Goal: Information Seeking & Learning: Learn about a topic

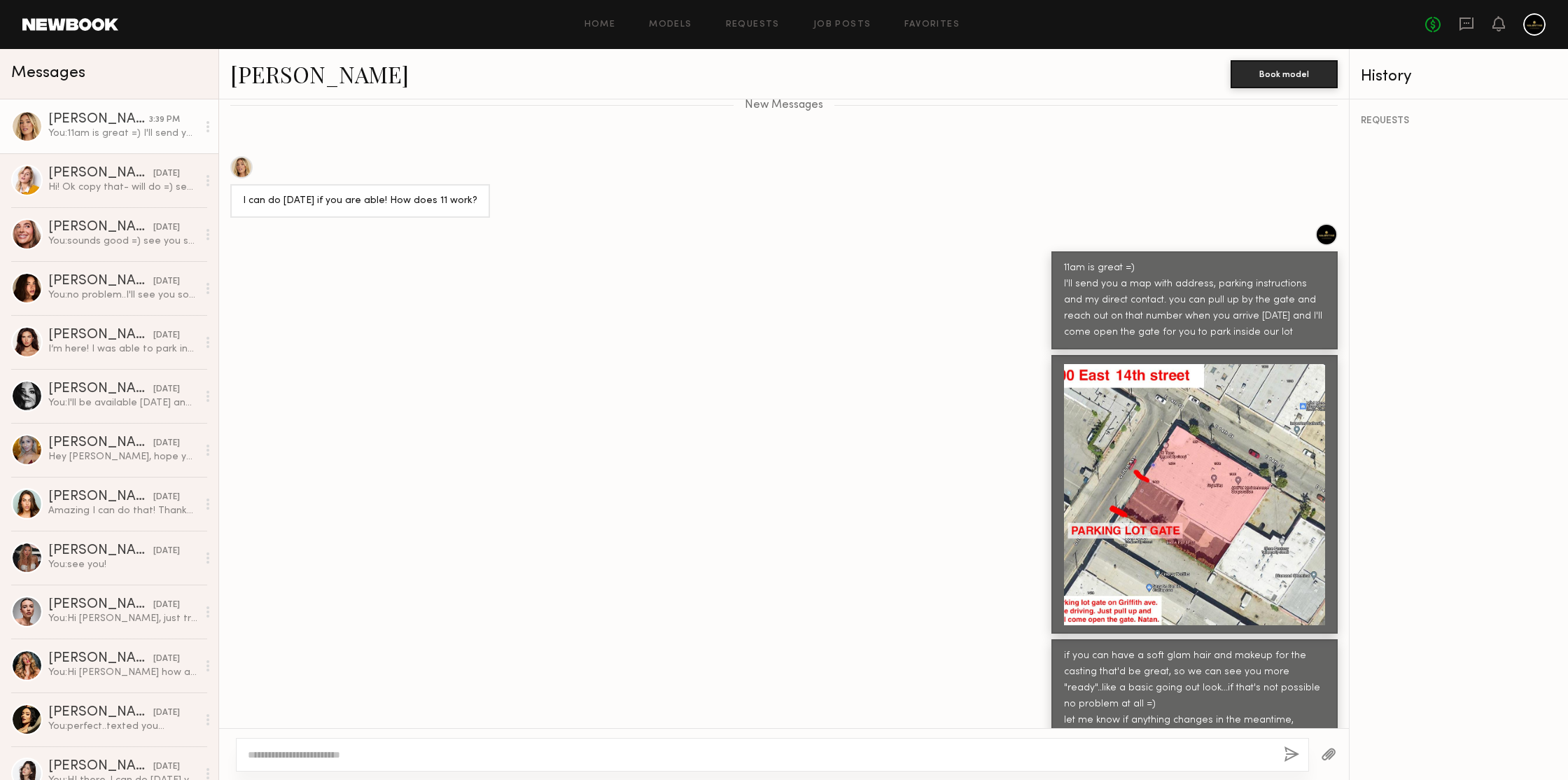
scroll to position [2874, 0]
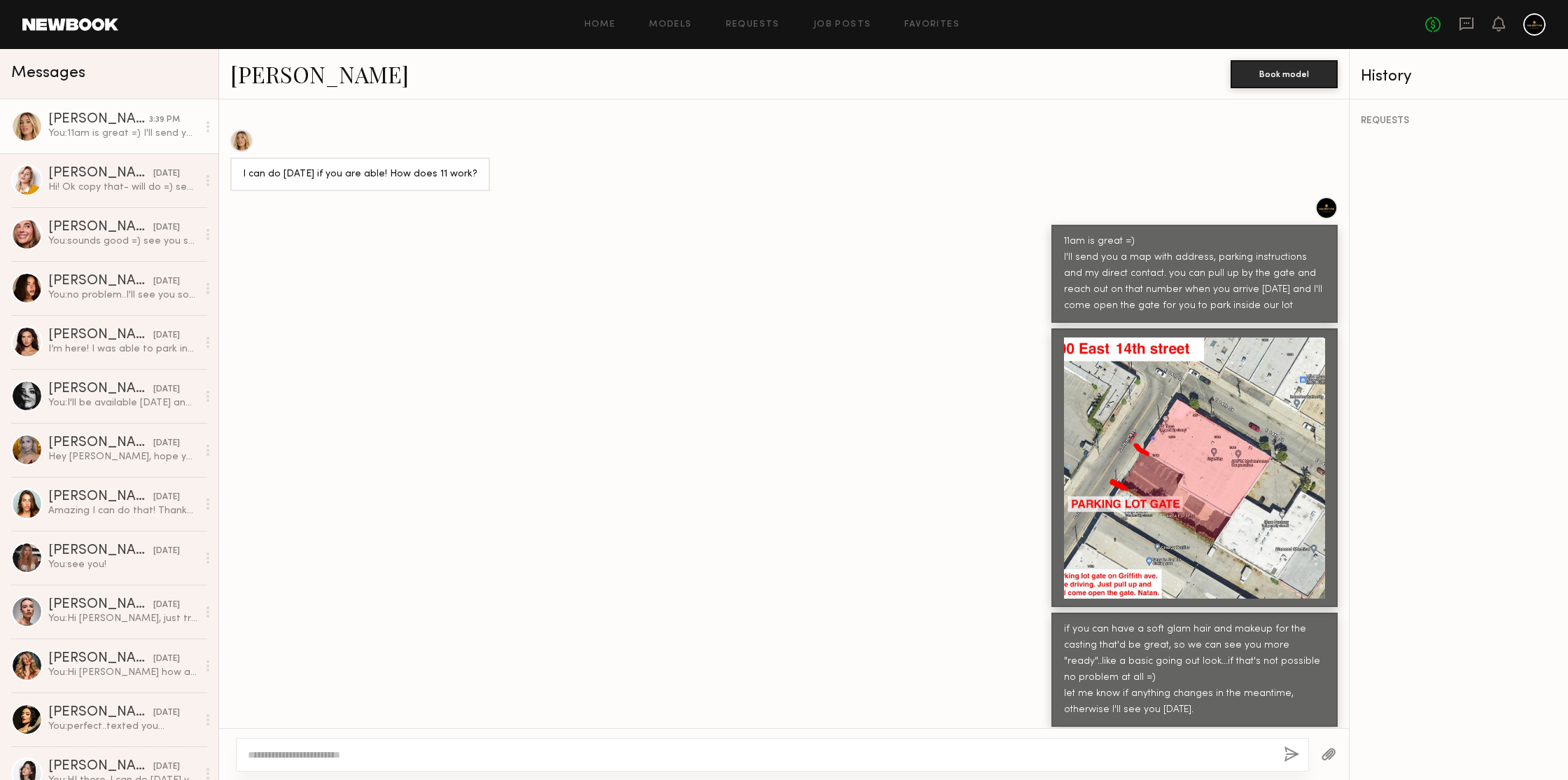
click at [278, 79] on link "[PERSON_NAME]" at bounding box center [320, 73] width 178 height 30
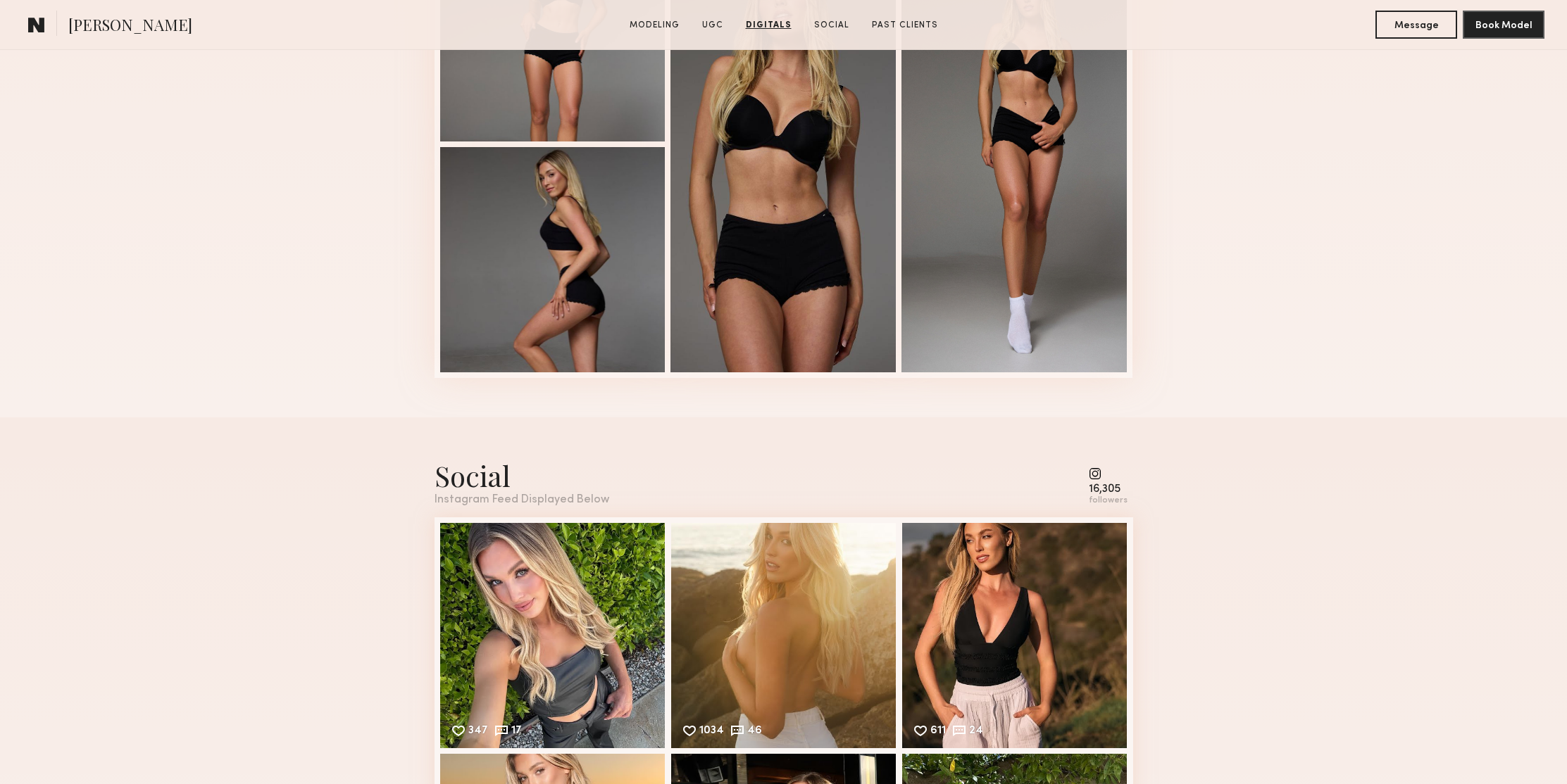
scroll to position [2718, 0]
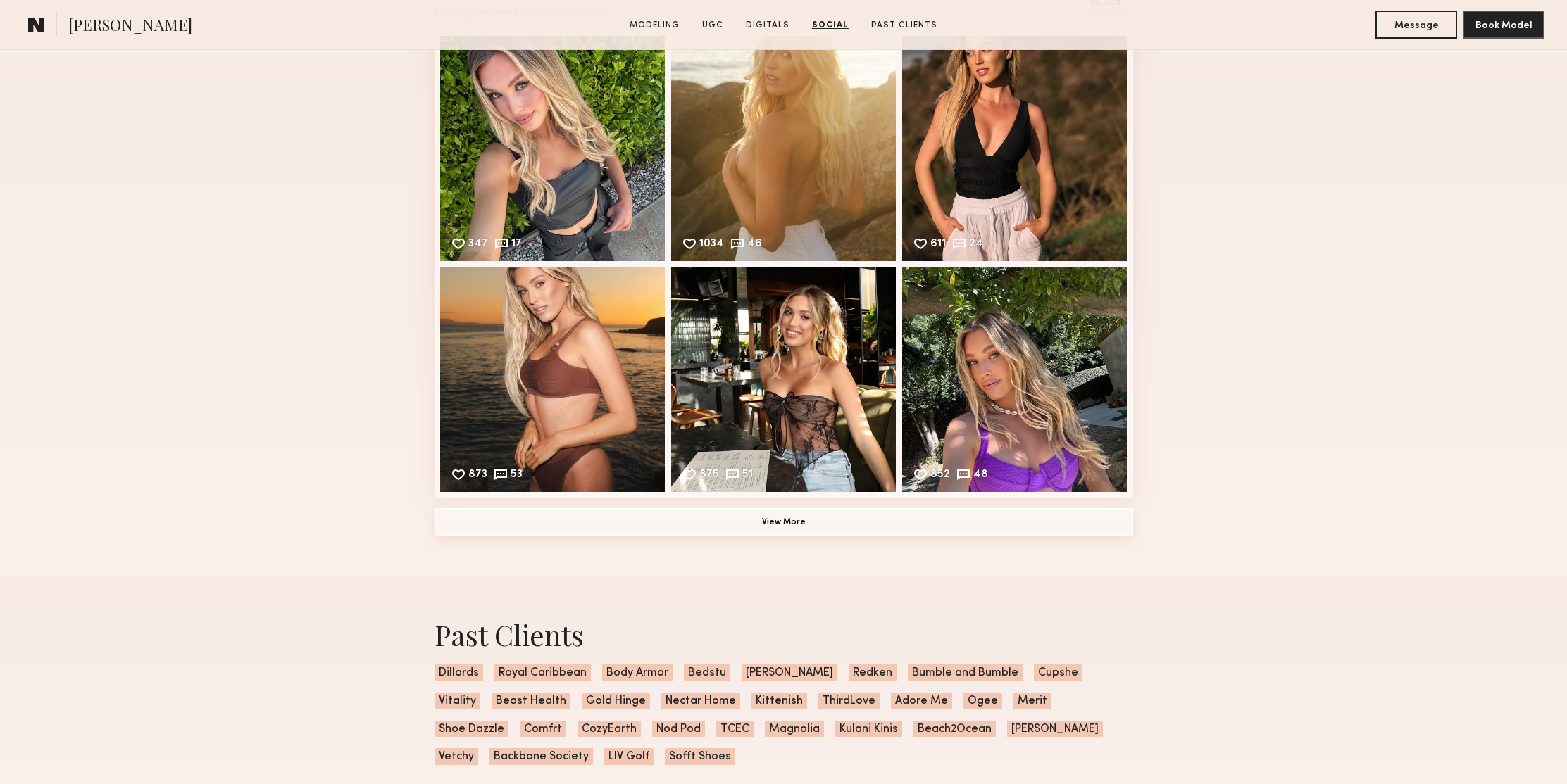
click at [868, 527] on button "View More" at bounding box center [784, 521] width 698 height 28
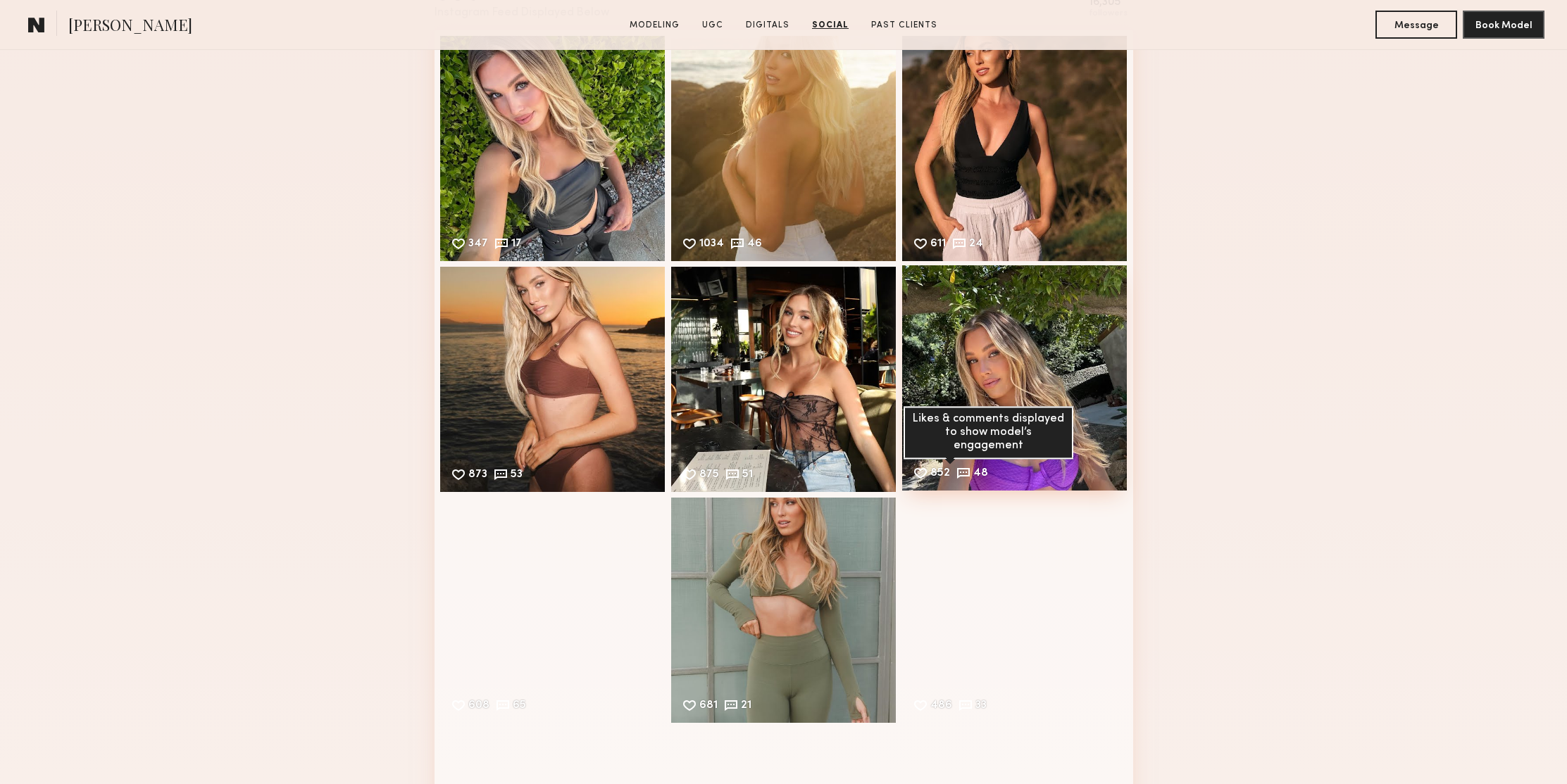
scroll to position [3104, 0]
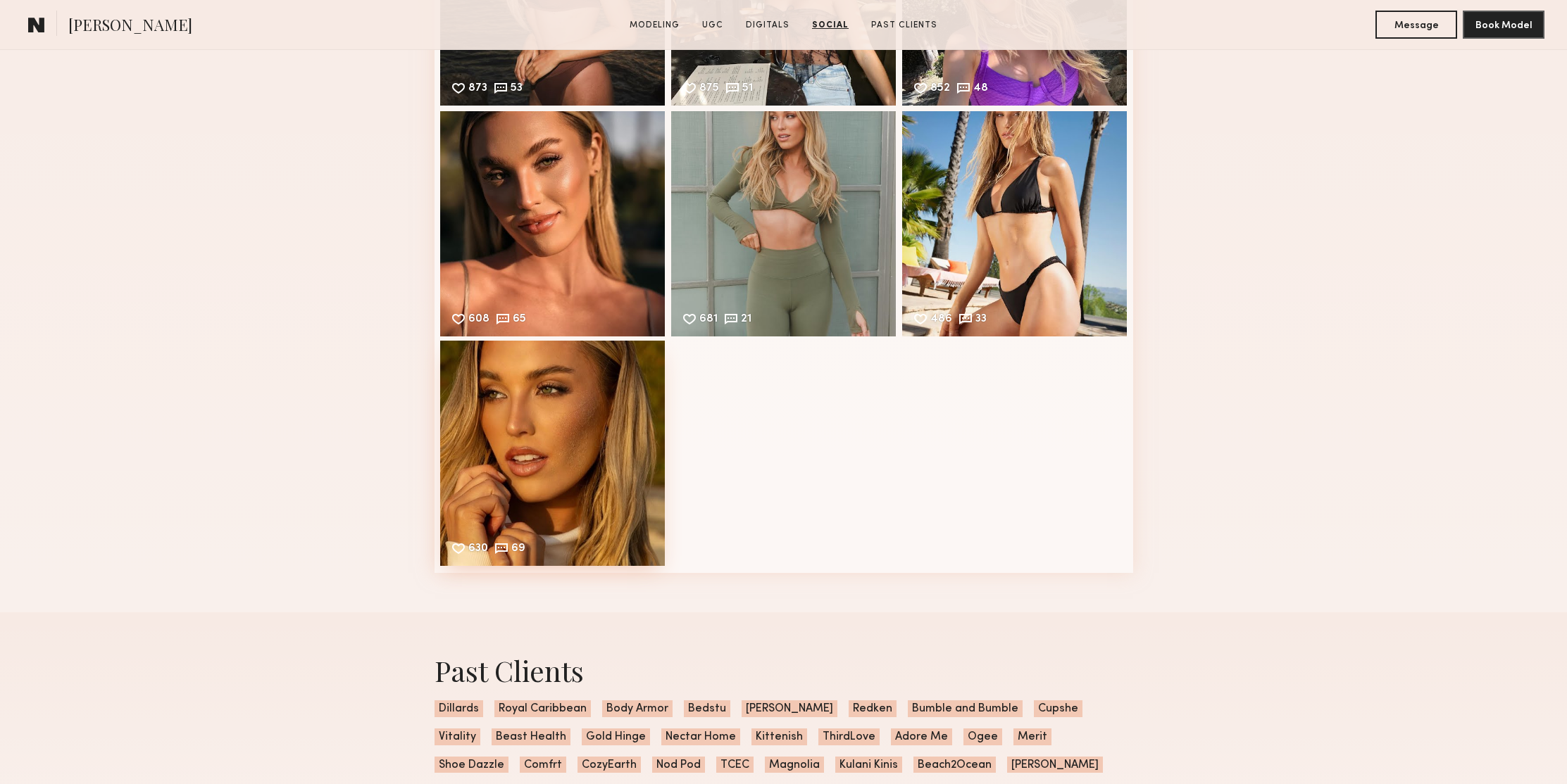
click at [507, 422] on div "630 69 Likes & comments displayed to show model’s engagement" at bounding box center [553, 453] width 226 height 225
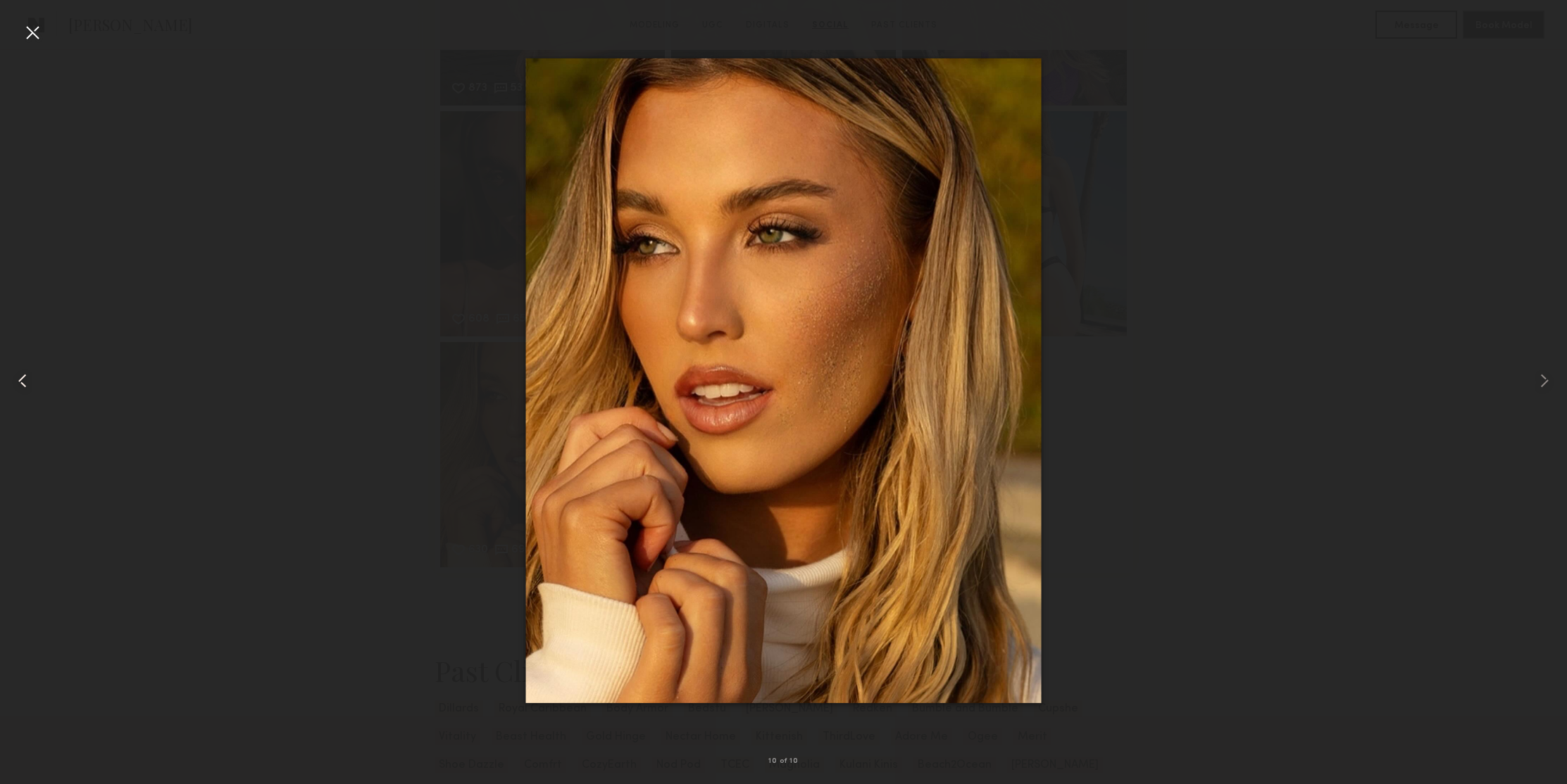
click at [14, 380] on common-icon at bounding box center [22, 380] width 23 height 23
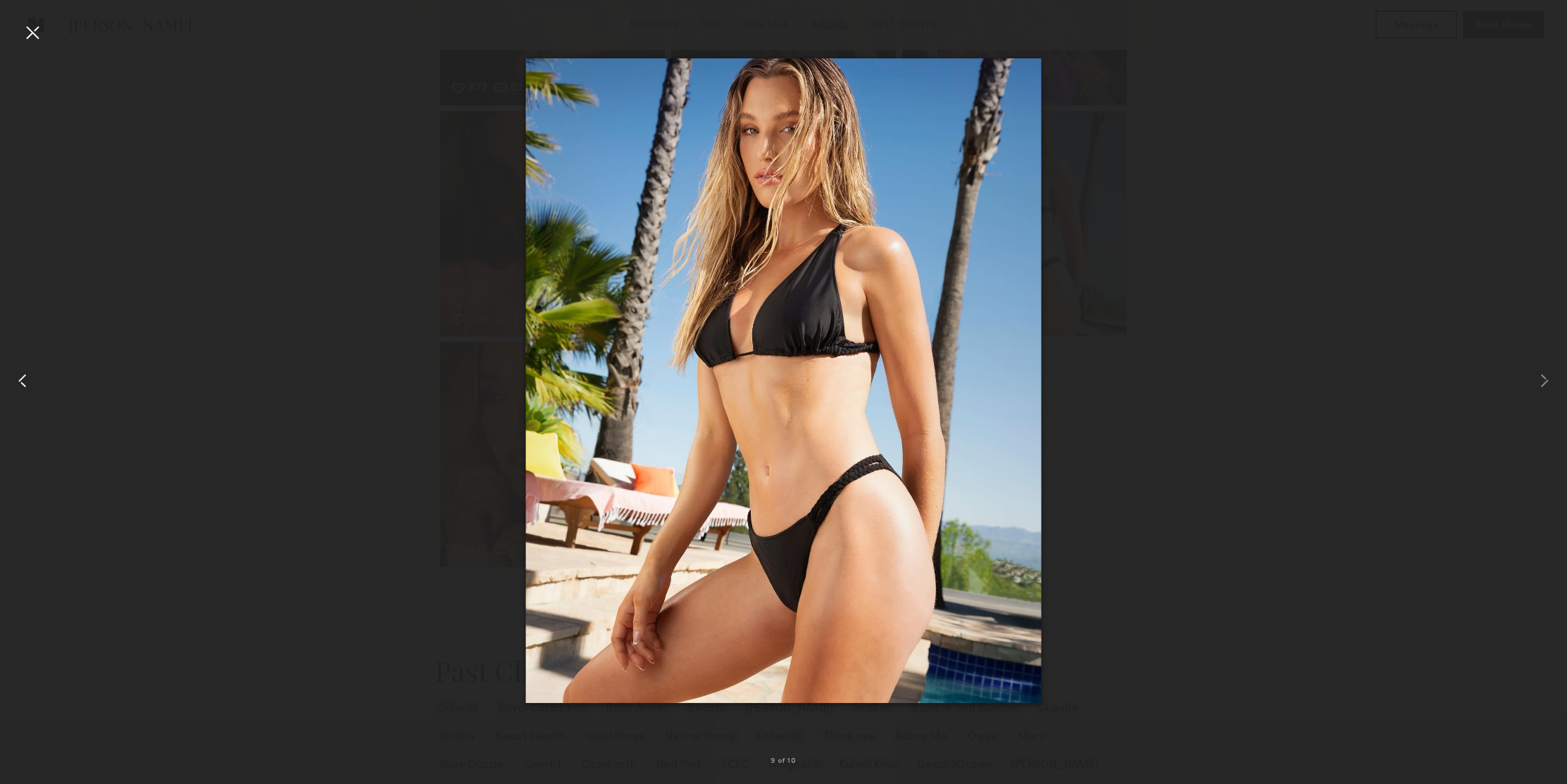
click at [24, 381] on common-icon at bounding box center [22, 380] width 23 height 23
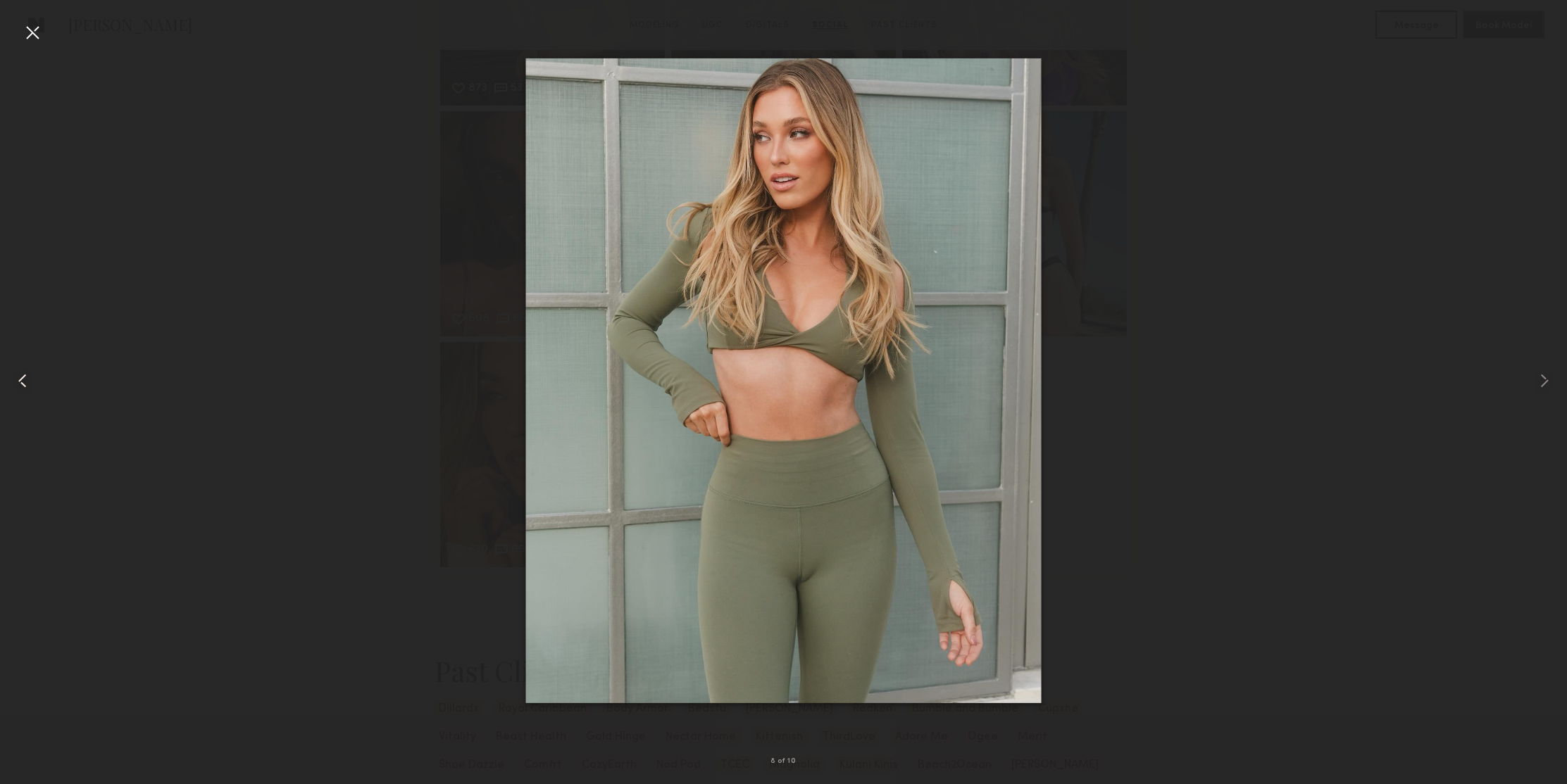
click at [24, 381] on common-icon at bounding box center [22, 380] width 23 height 23
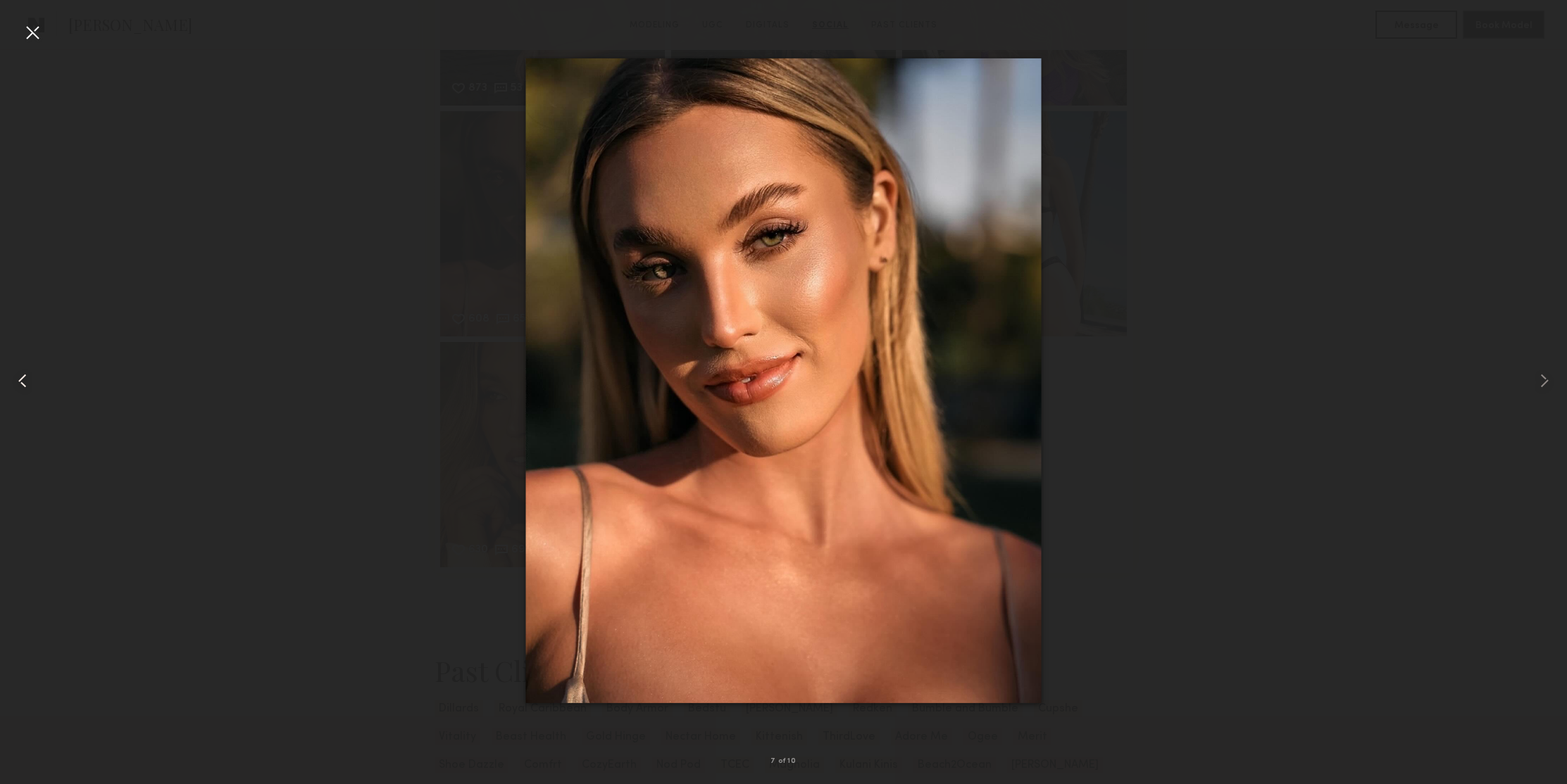
click at [24, 381] on common-icon at bounding box center [22, 380] width 23 height 23
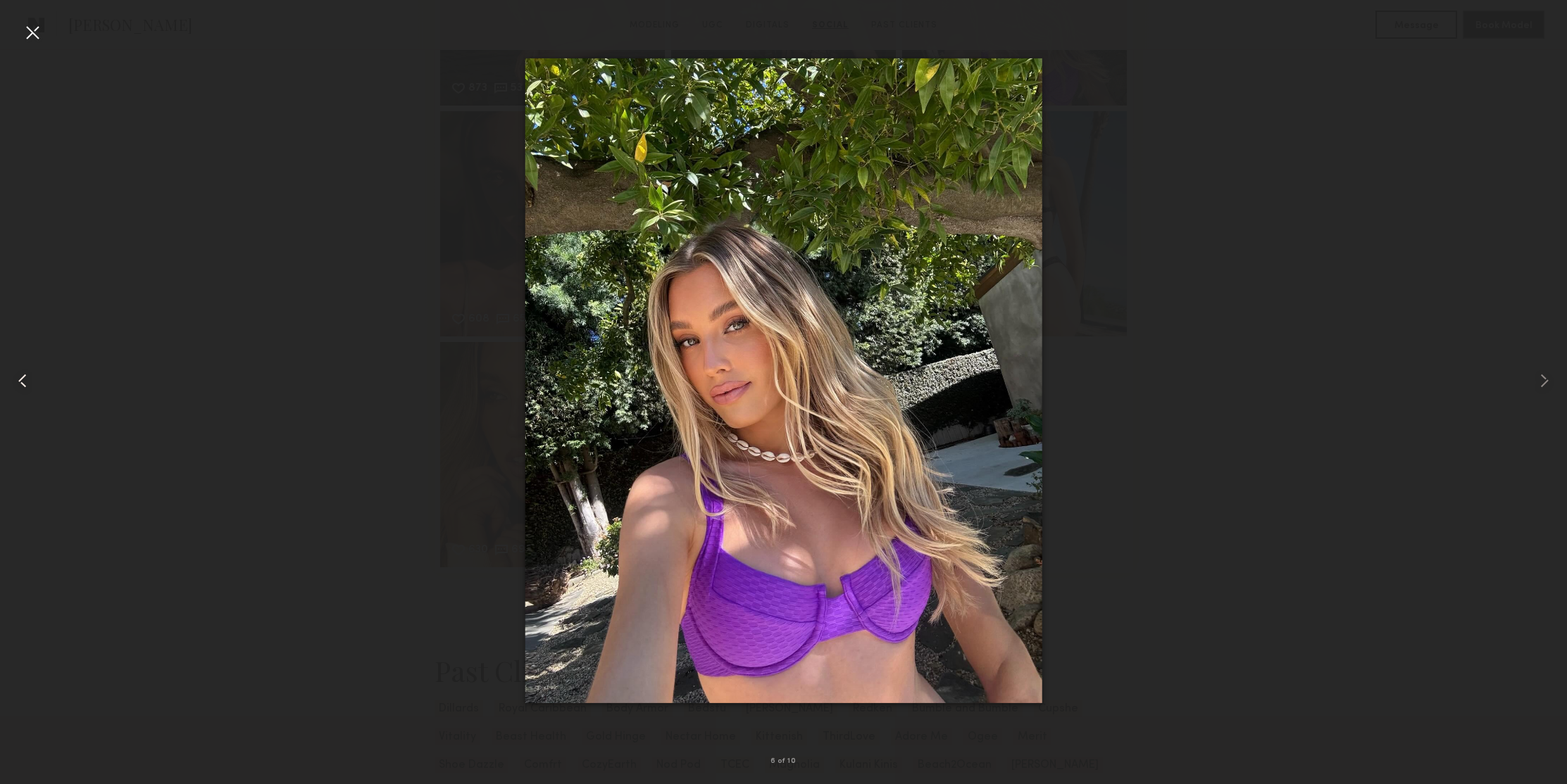
click at [24, 381] on common-icon at bounding box center [22, 380] width 23 height 23
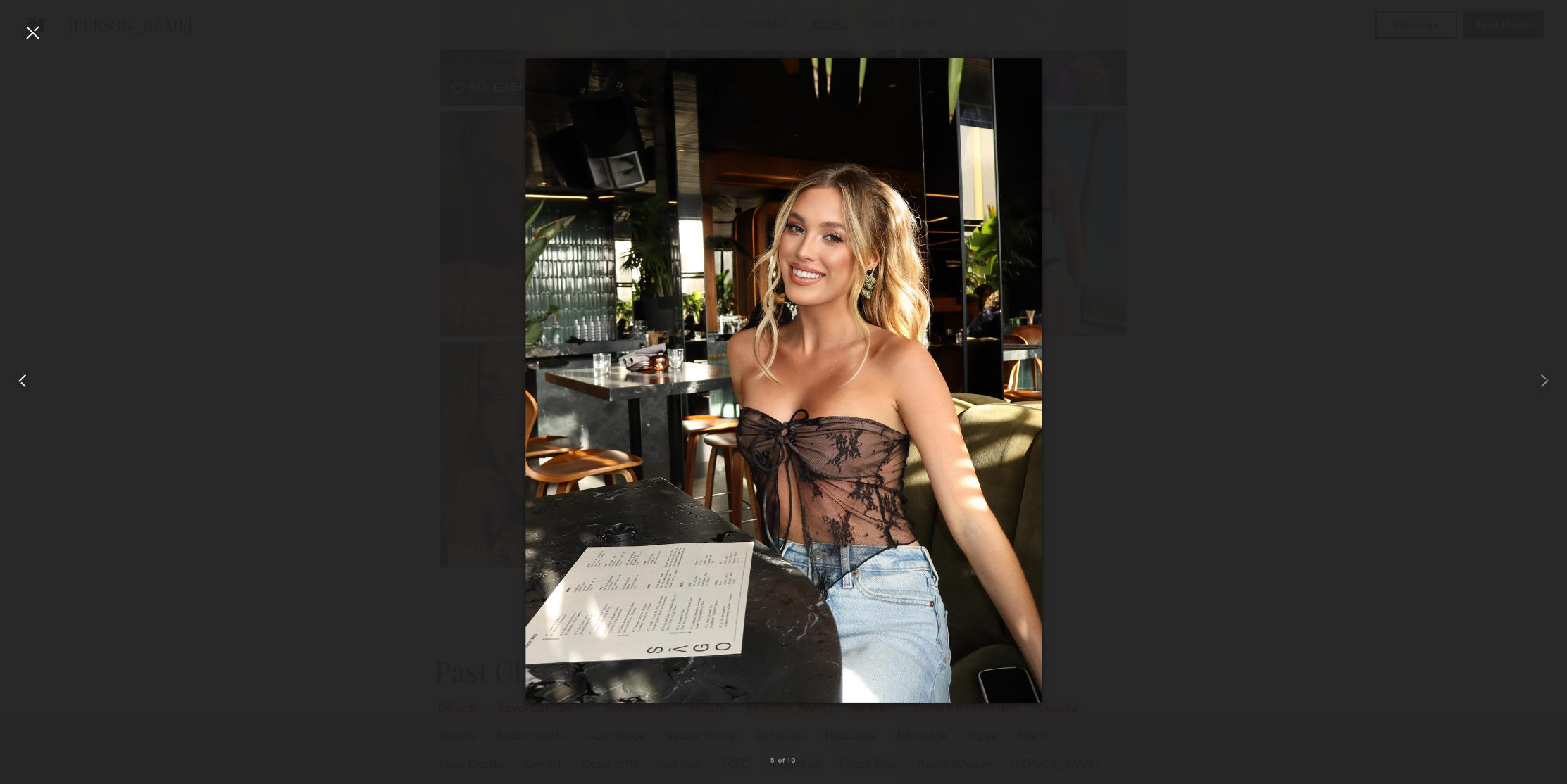
click at [24, 381] on common-icon at bounding box center [22, 380] width 23 height 23
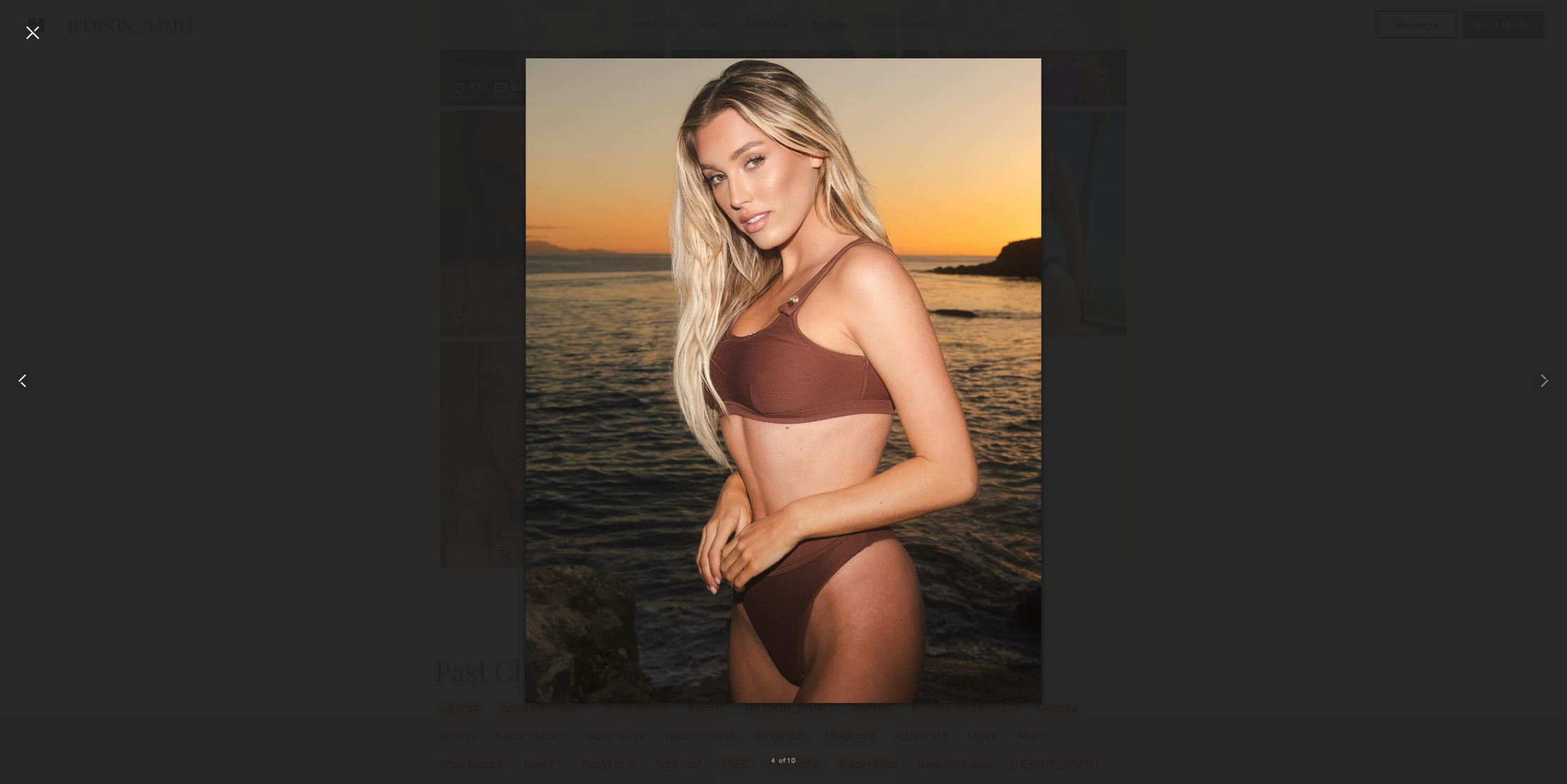
click at [24, 381] on common-icon at bounding box center [22, 380] width 23 height 23
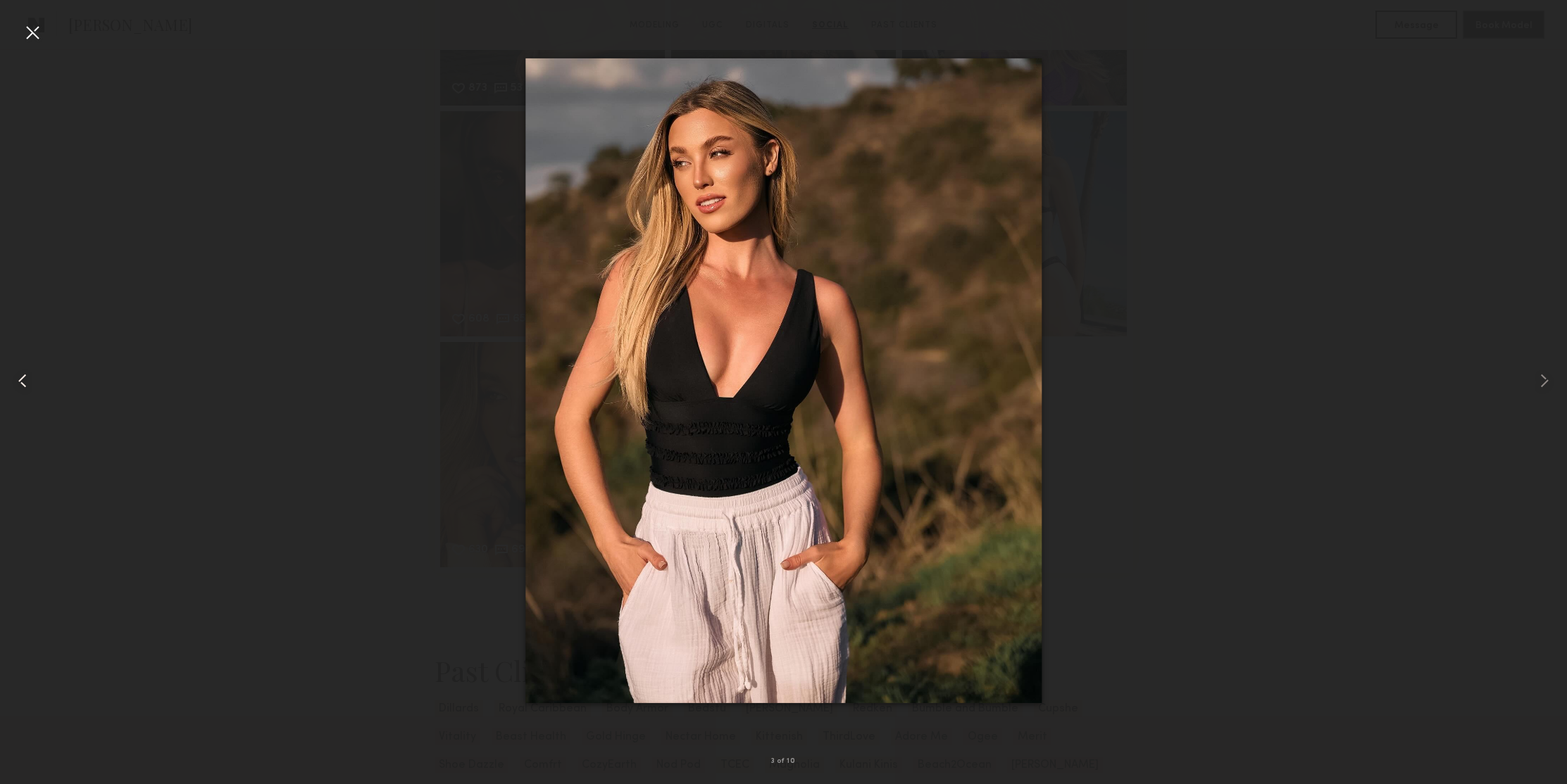
click at [24, 381] on common-icon at bounding box center [22, 380] width 23 height 23
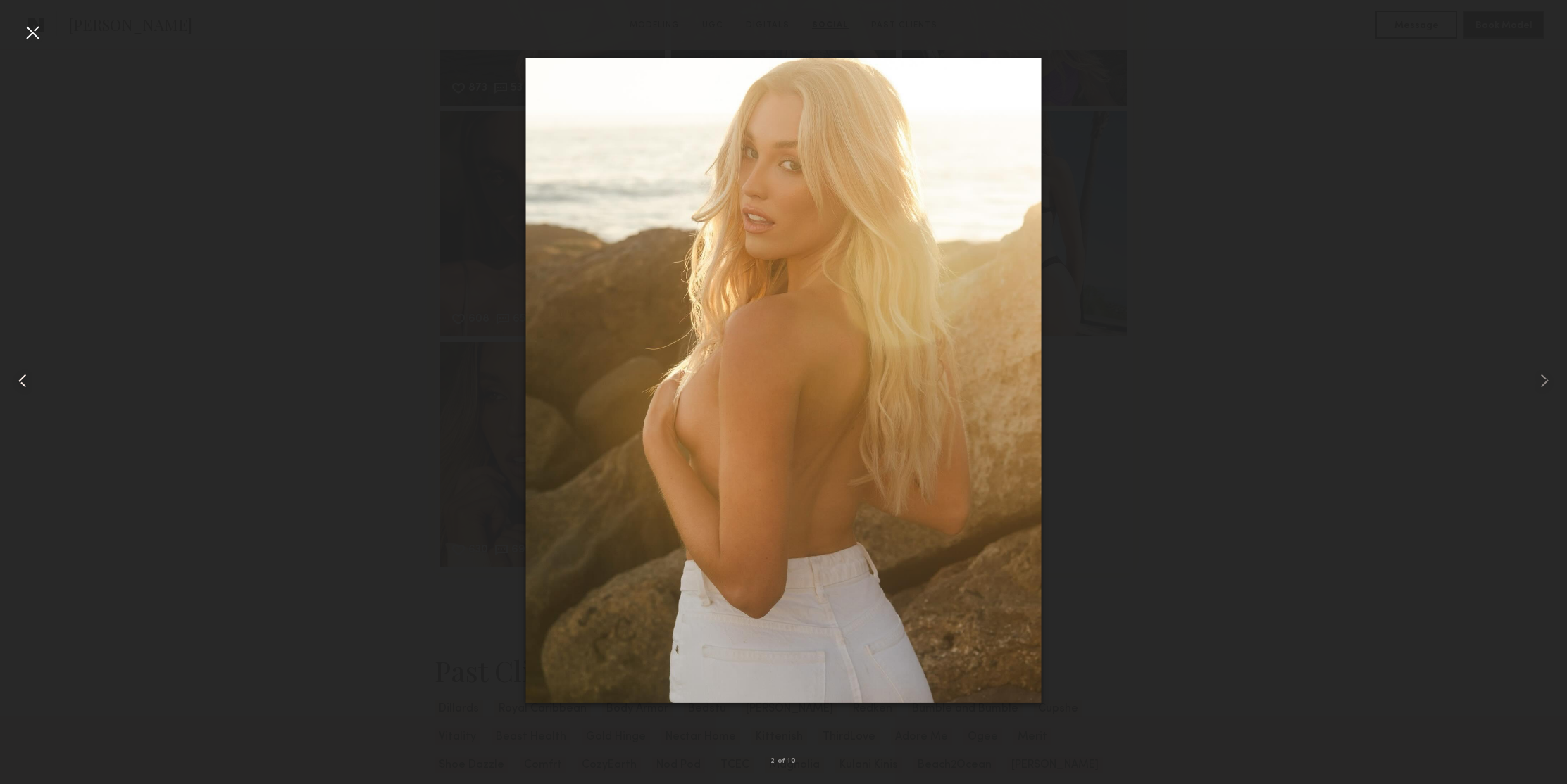
click at [24, 381] on common-icon at bounding box center [22, 380] width 23 height 23
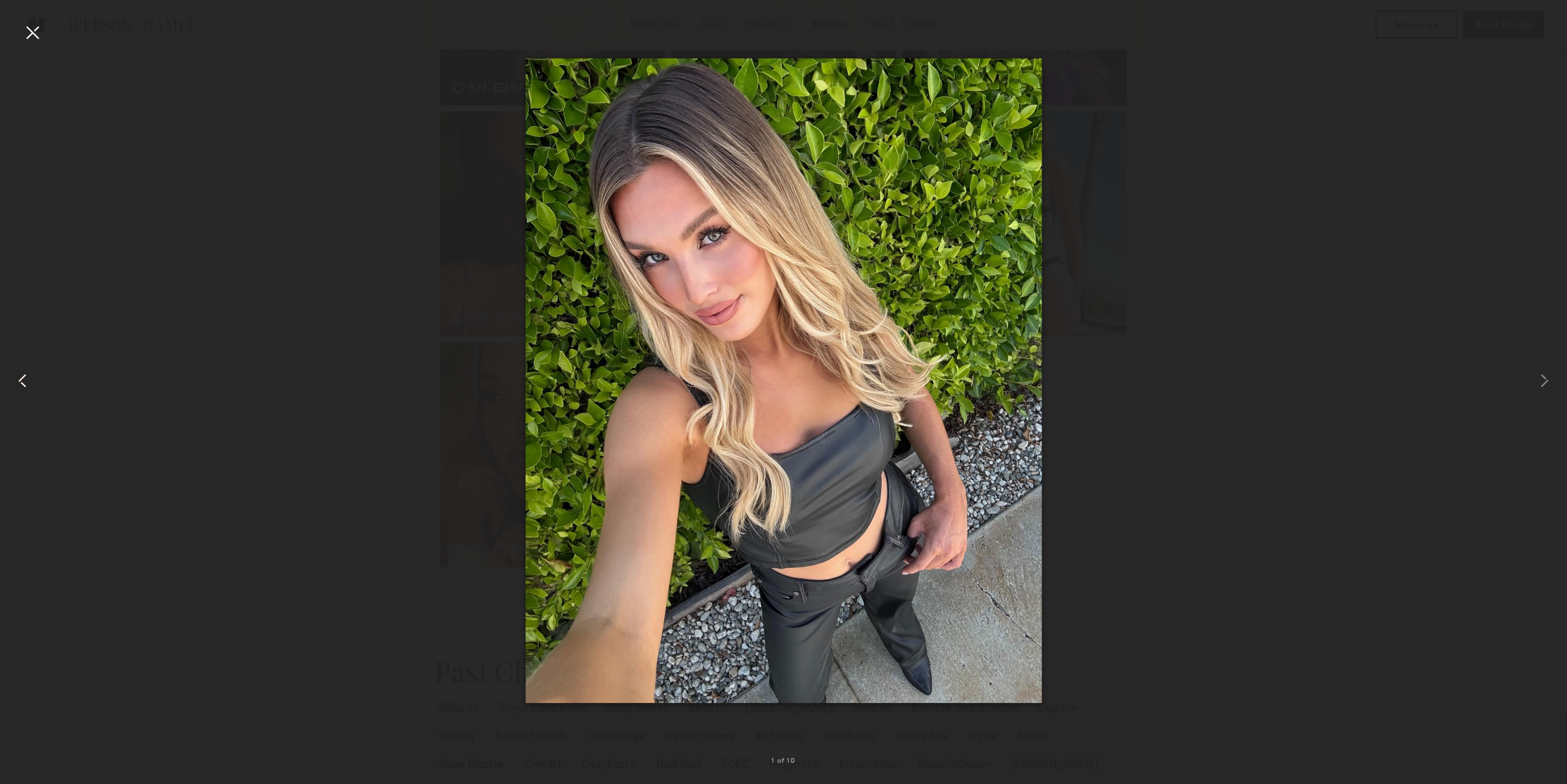
click at [24, 381] on common-icon at bounding box center [22, 380] width 23 height 23
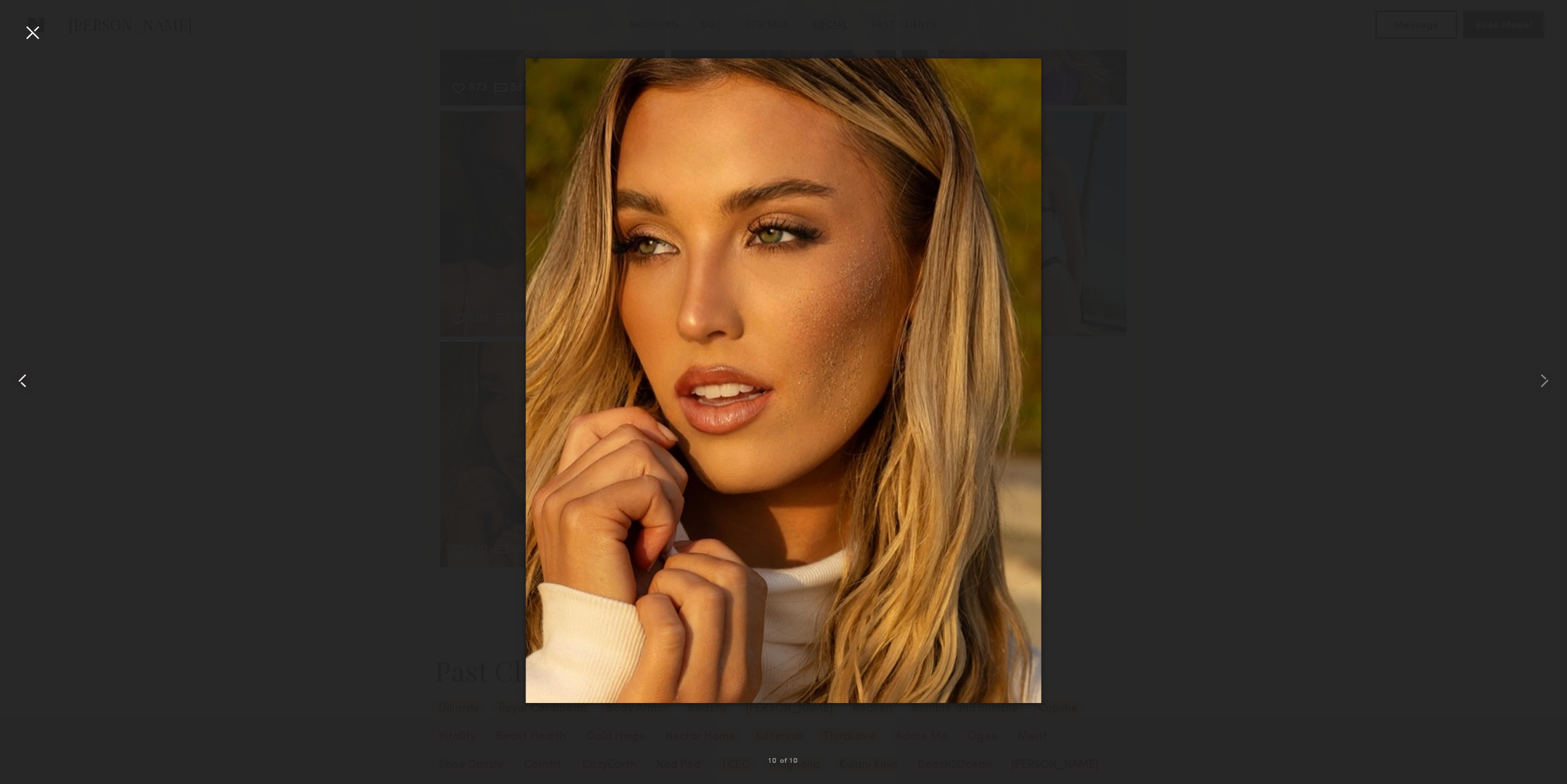
click at [24, 381] on common-icon at bounding box center [22, 380] width 23 height 23
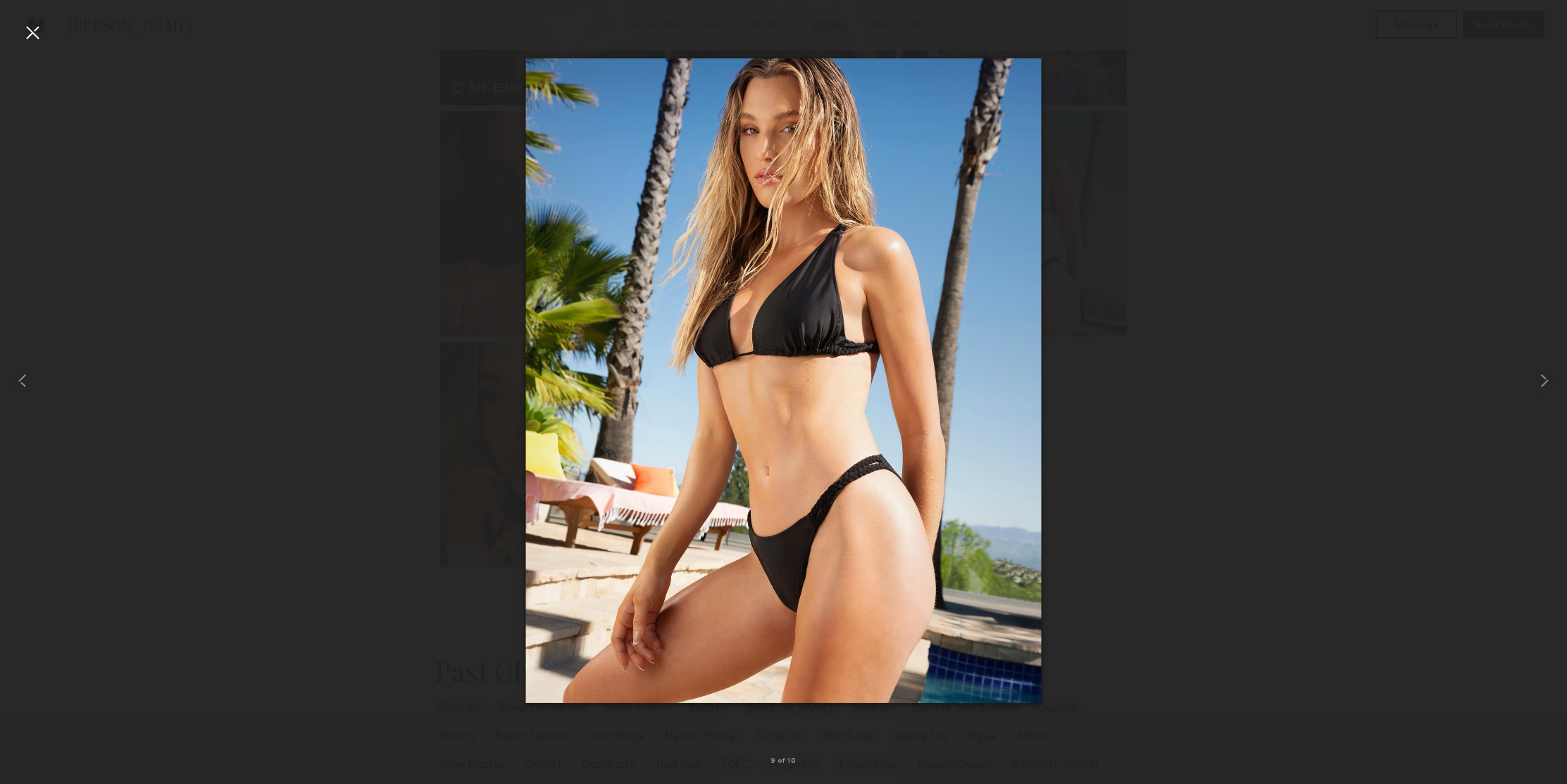
click at [30, 33] on div at bounding box center [32, 32] width 23 height 23
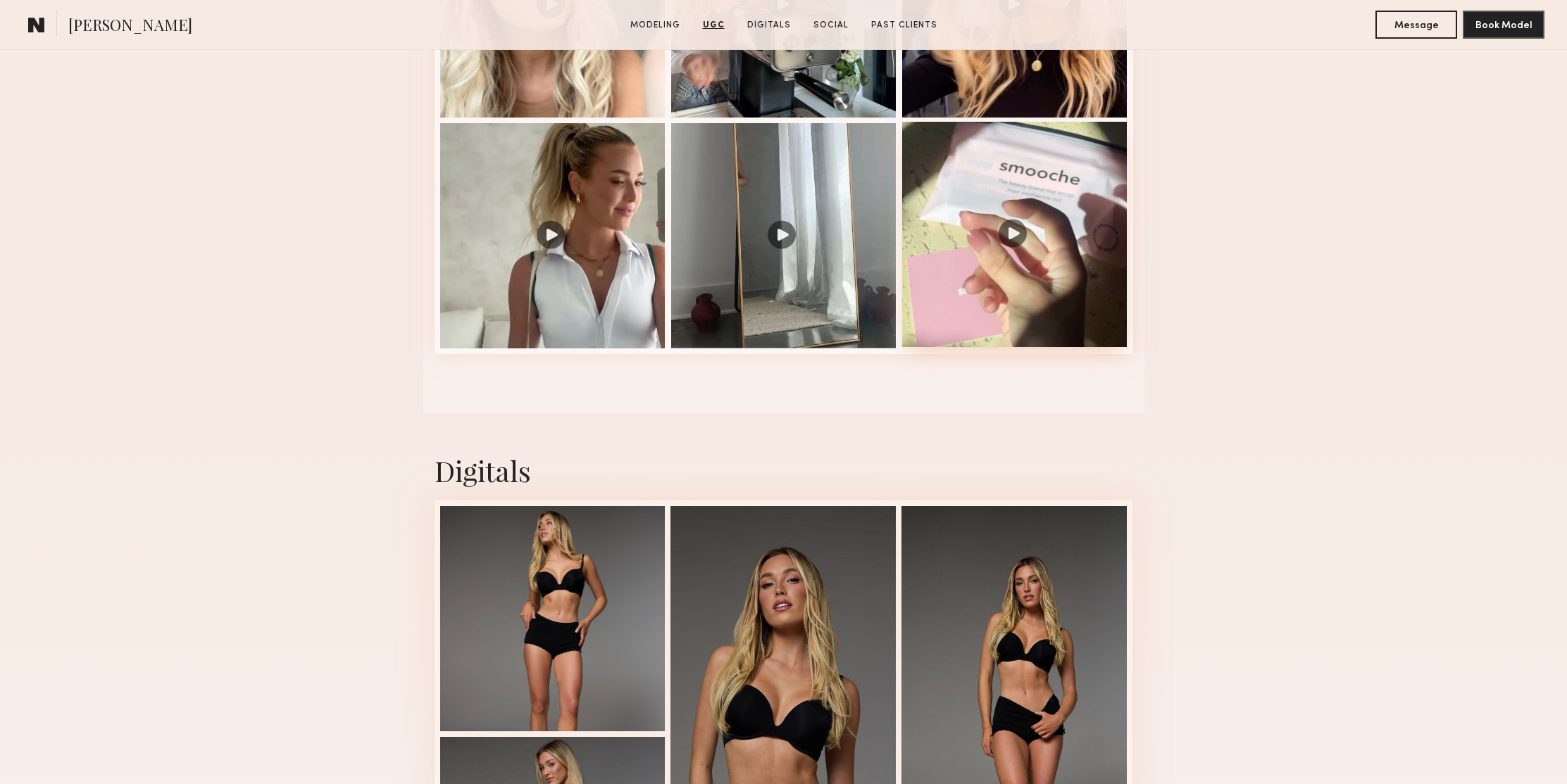
scroll to position [1411, 0]
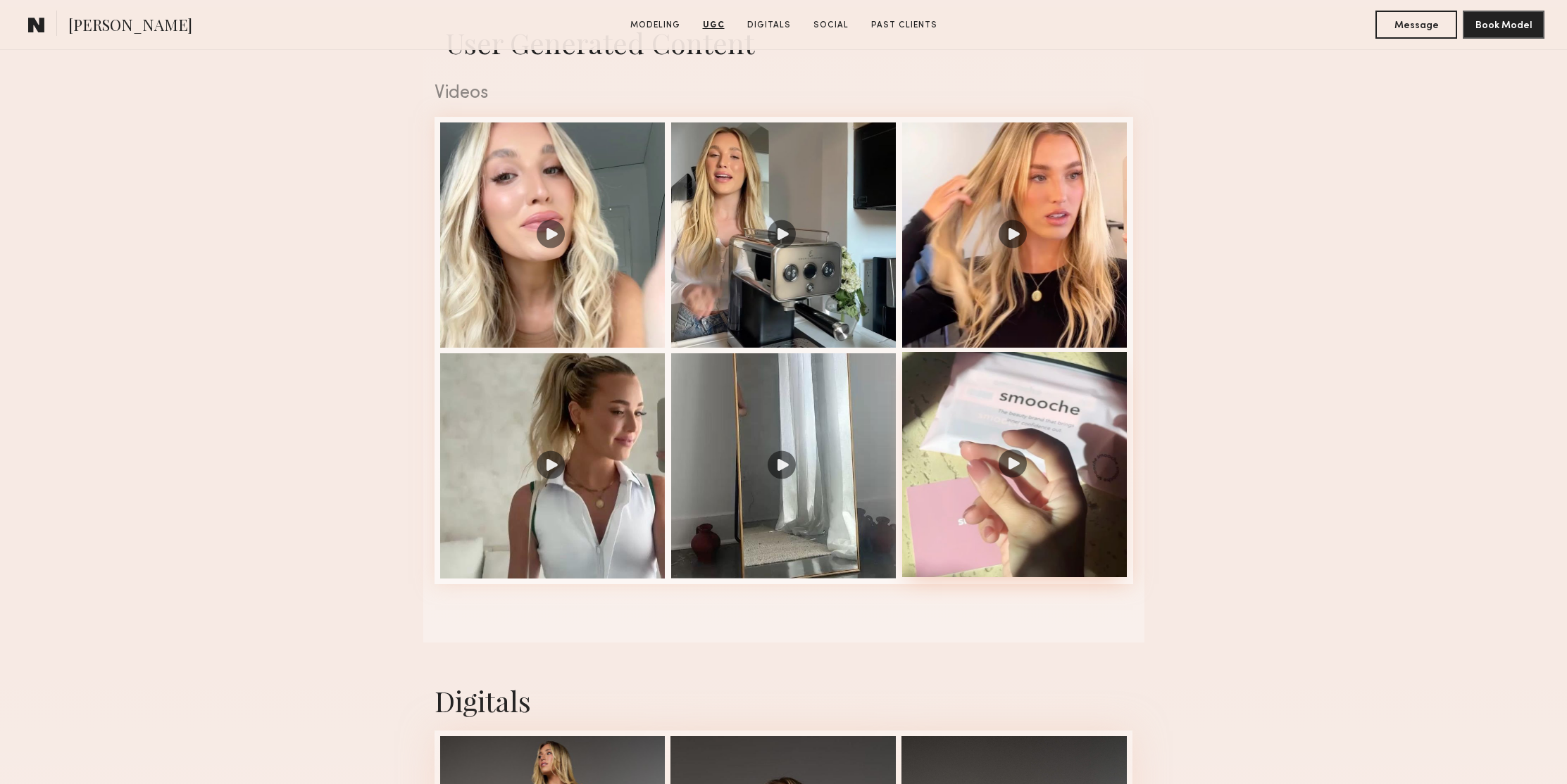
click at [1015, 459] on div at bounding box center [1014, 464] width 226 height 225
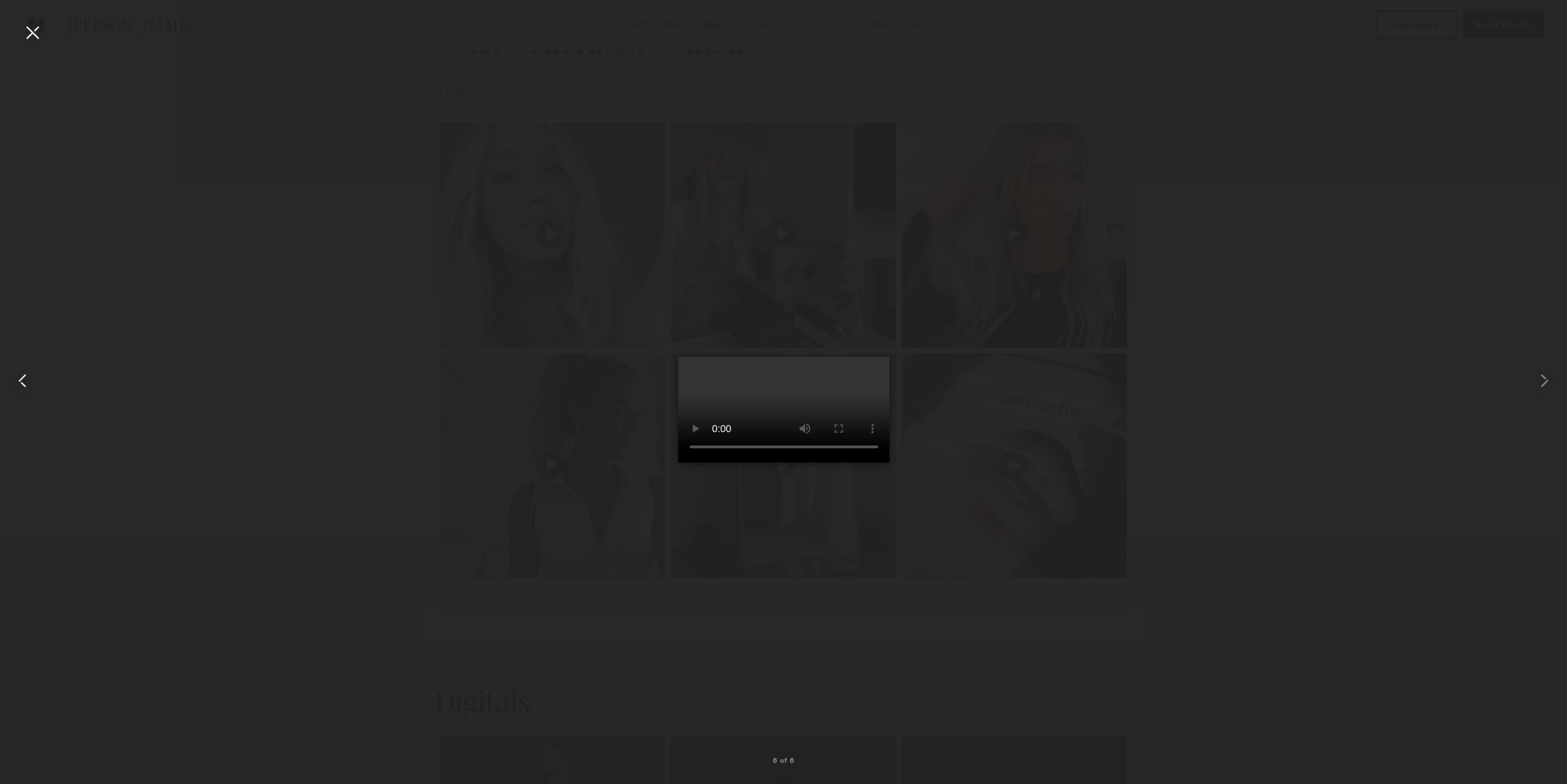
click at [27, 373] on common-icon at bounding box center [22, 380] width 23 height 23
click at [35, 33] on div at bounding box center [32, 32] width 23 height 23
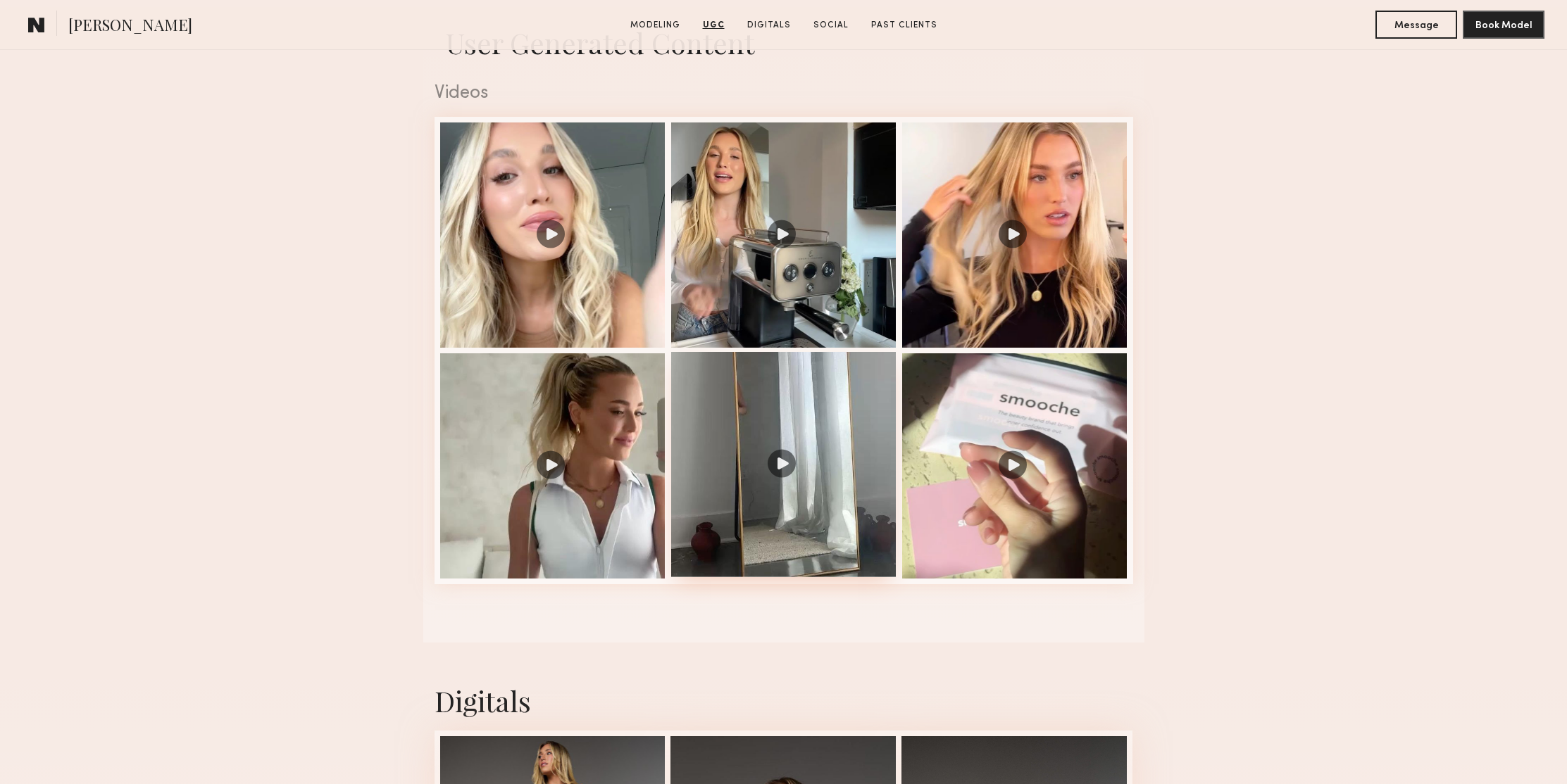
click at [766, 466] on div at bounding box center [784, 464] width 226 height 225
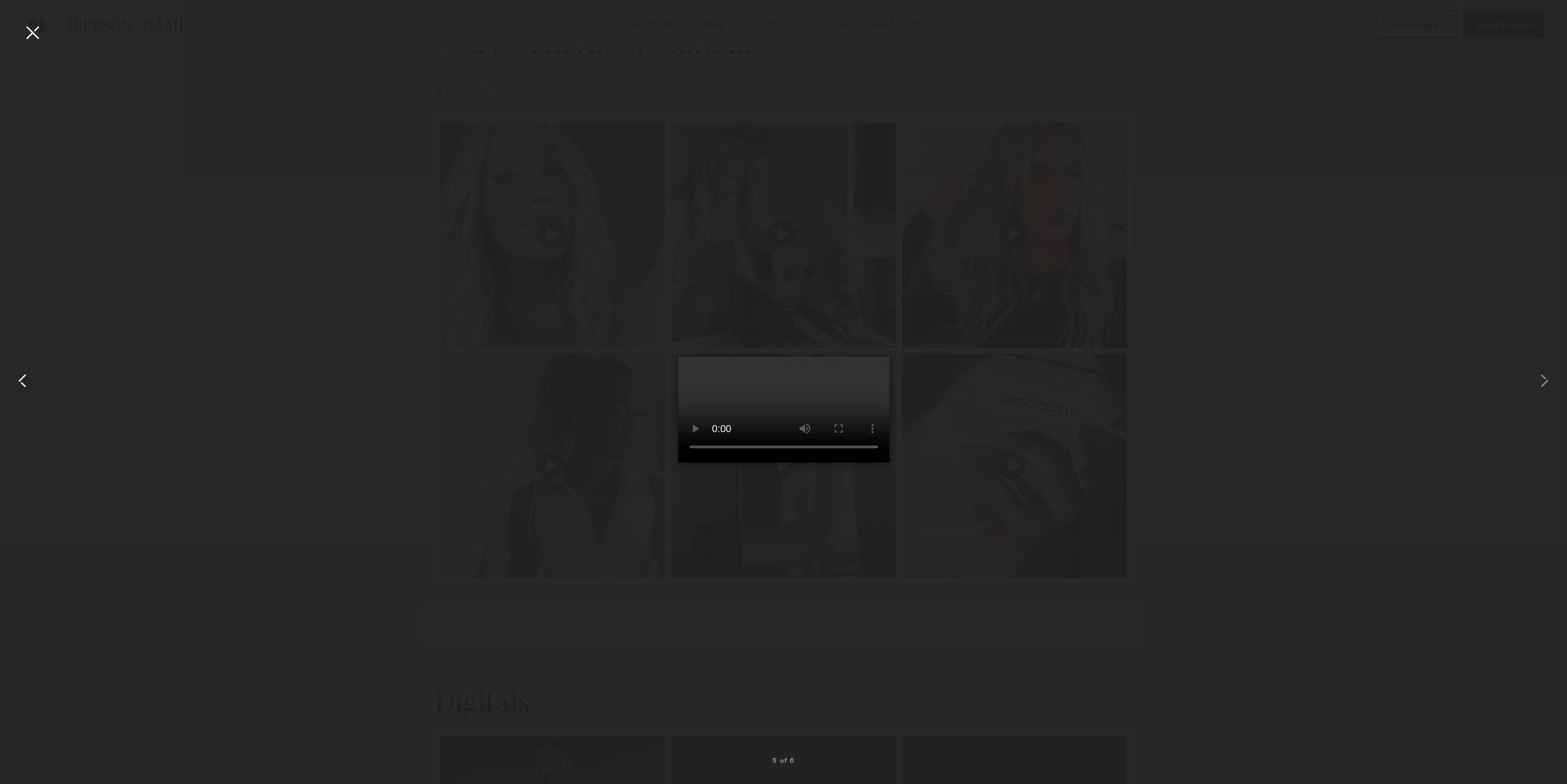
click at [20, 382] on common-icon at bounding box center [22, 380] width 23 height 23
click at [25, 381] on common-icon at bounding box center [22, 380] width 23 height 23
click at [27, 384] on common-icon at bounding box center [22, 380] width 23 height 23
click at [34, 33] on div at bounding box center [32, 32] width 23 height 23
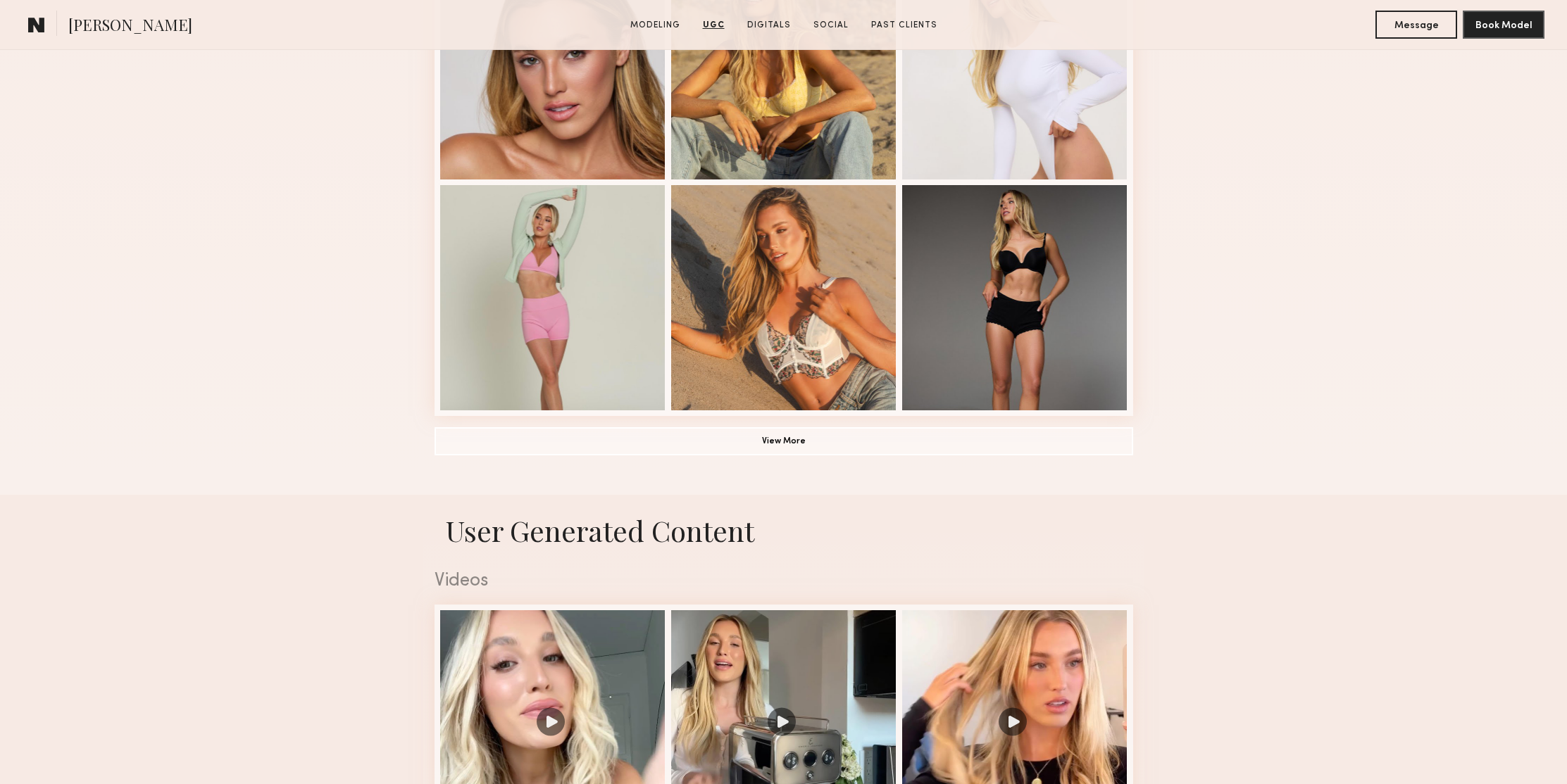
scroll to position [852, 0]
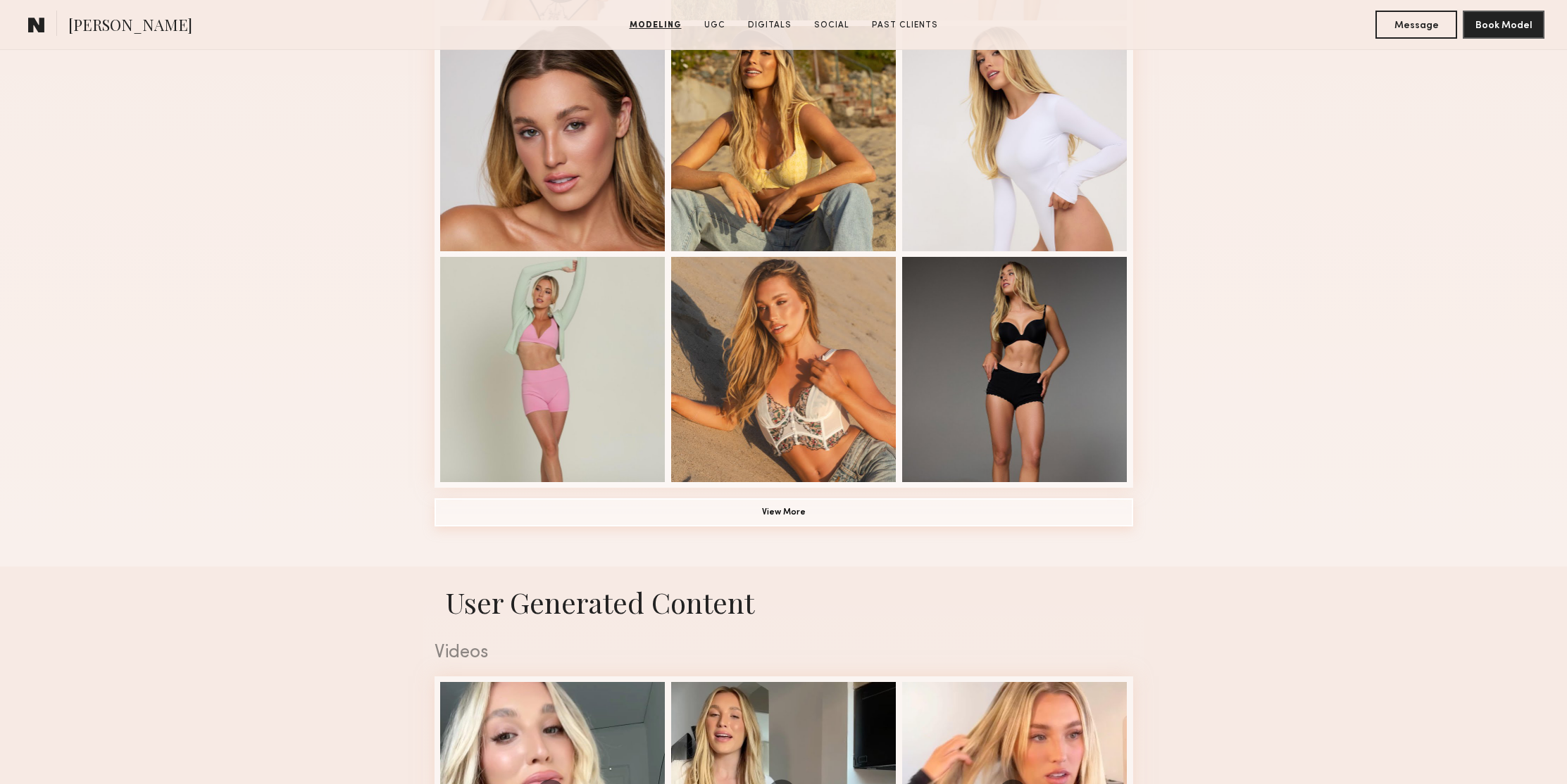
click at [810, 513] on button "View More" at bounding box center [784, 512] width 698 height 28
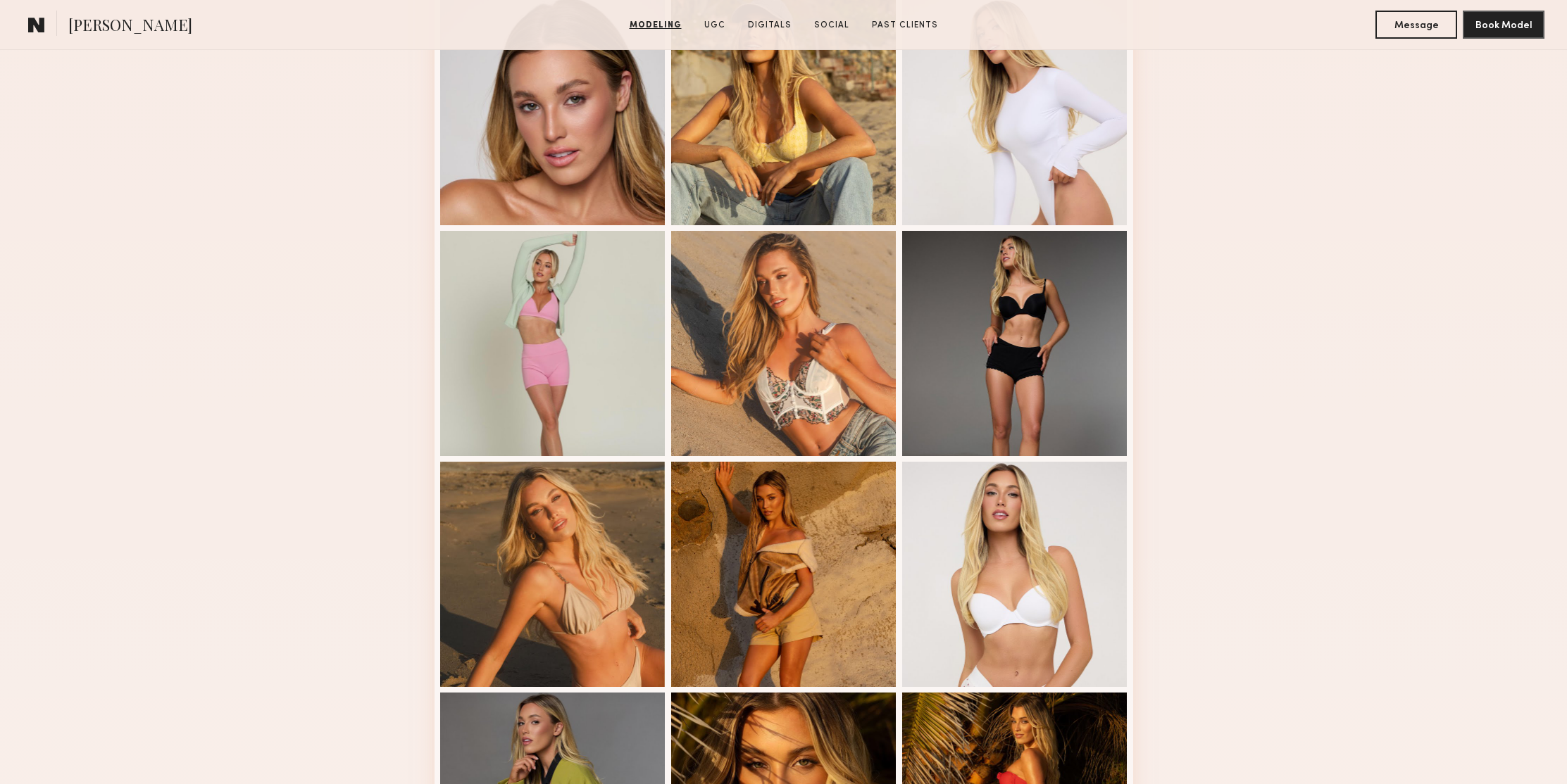
scroll to position [0, 0]
